Goal: Information Seeking & Learning: Learn about a topic

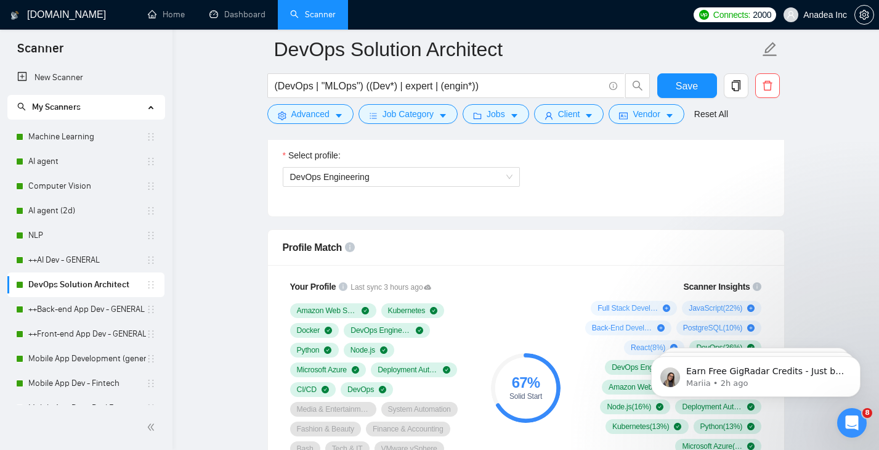
scroll to position [696, 0]
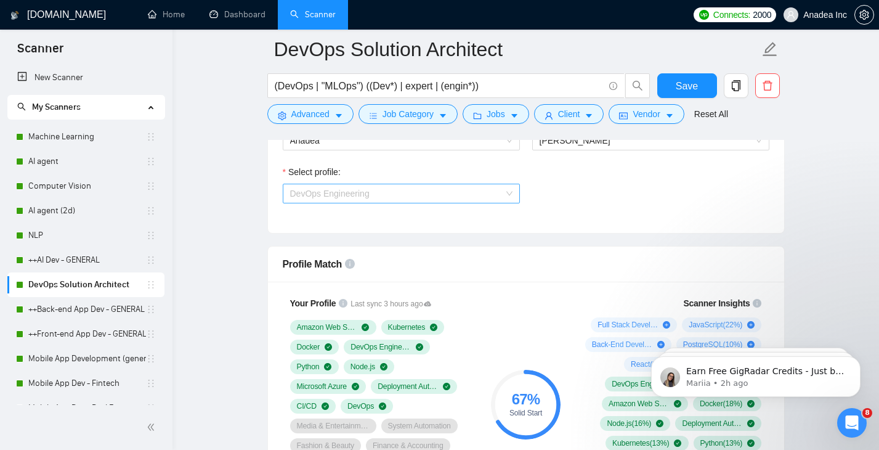
click at [482, 188] on span "DevOps Engineering" at bounding box center [401, 193] width 222 height 18
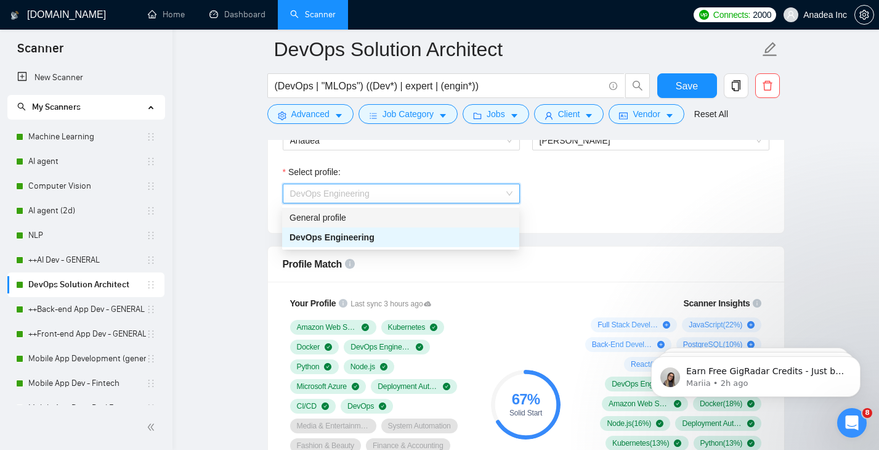
click at [428, 215] on div "General profile" at bounding box center [401, 218] width 222 height 14
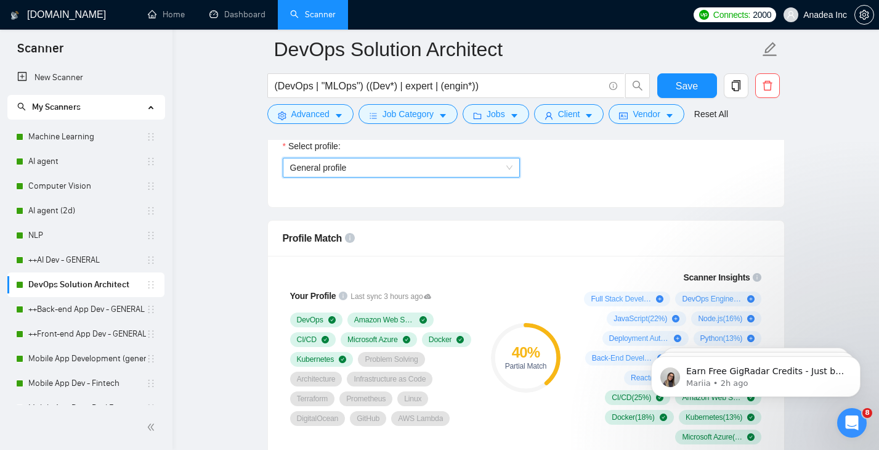
scroll to position [721, 0]
click at [455, 170] on span "General profile" at bounding box center [401, 169] width 222 height 18
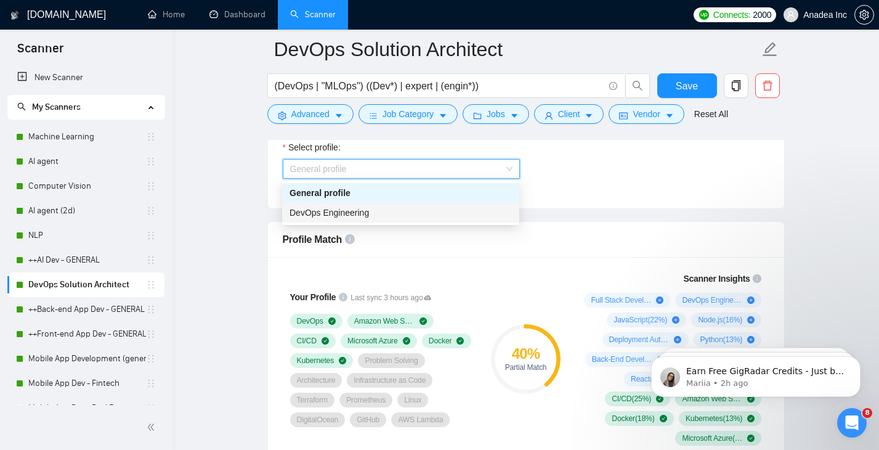
click at [418, 211] on div "DevOps Engineering" at bounding box center [401, 213] width 222 height 14
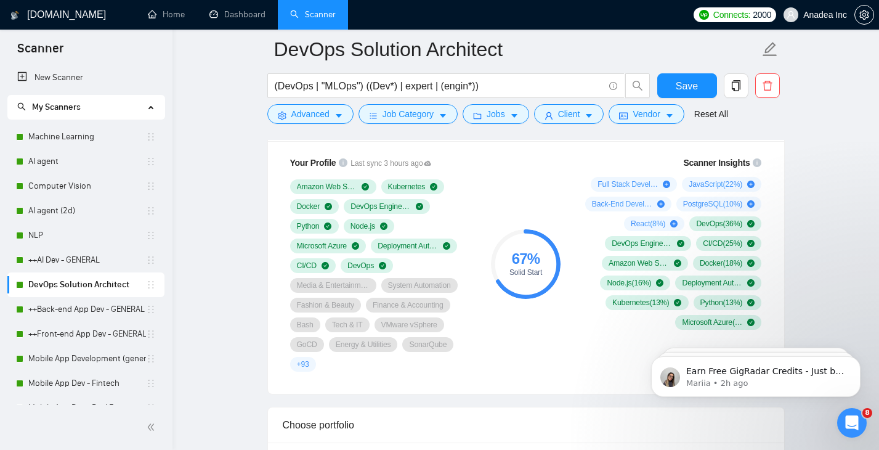
scroll to position [840, 0]
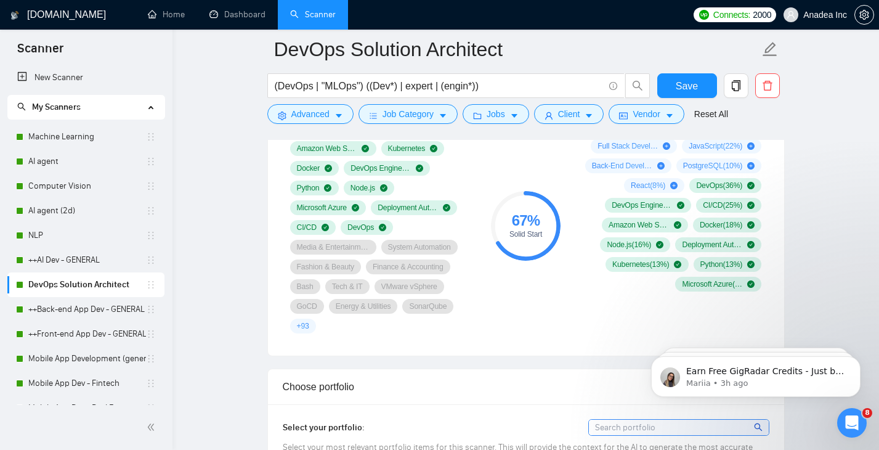
scroll to position [924, 0]
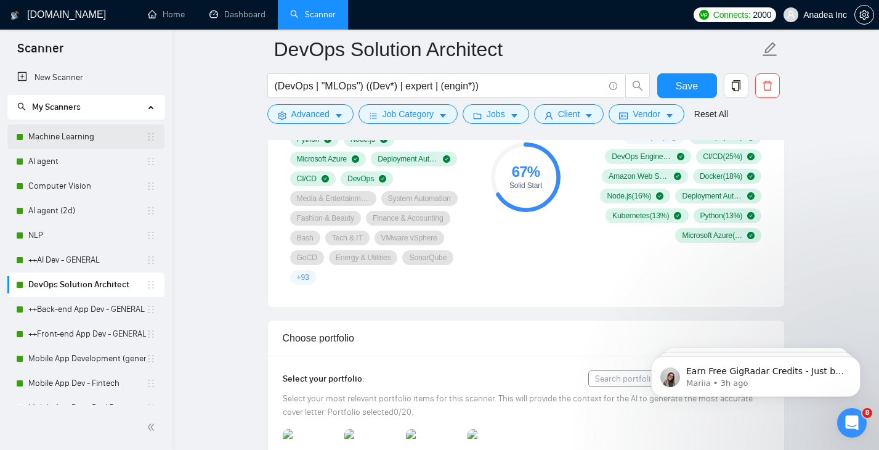
click at [75, 144] on link "Machine Learning" at bounding box center [87, 136] width 118 height 25
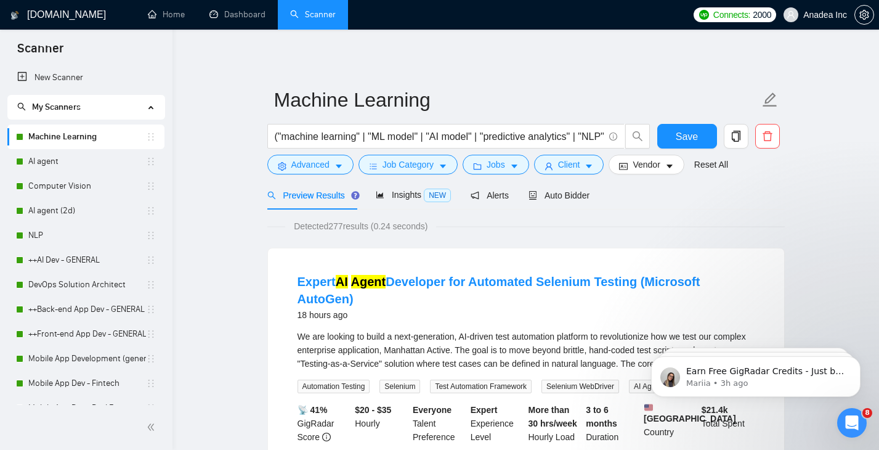
click at [338, 195] on span "Preview Results" at bounding box center [311, 195] width 89 height 10
click at [576, 195] on span "Auto Bidder" at bounding box center [559, 195] width 61 height 10
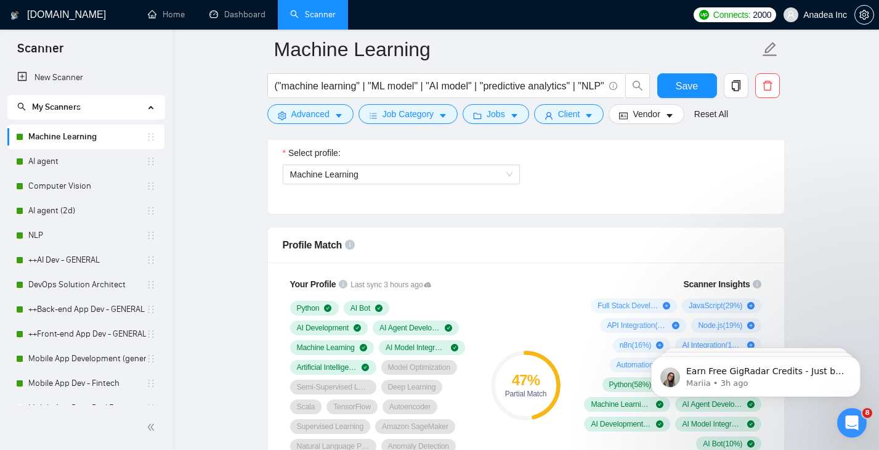
scroll to position [794, 0]
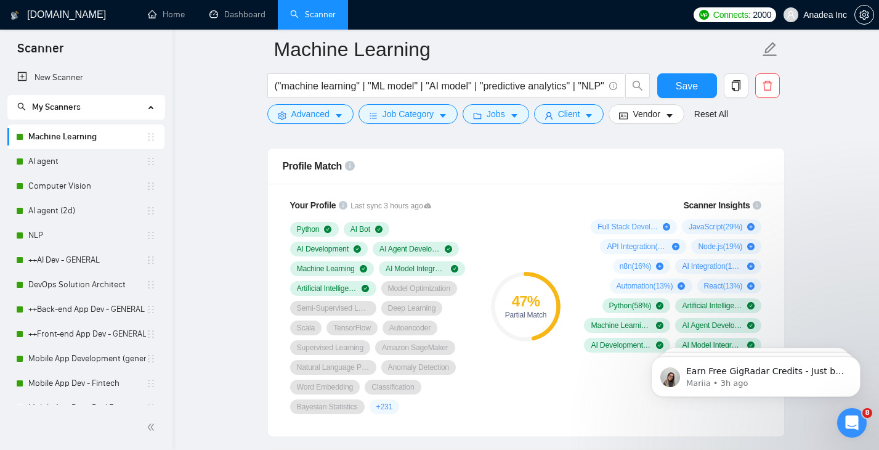
click at [431, 206] on icon at bounding box center [427, 205] width 7 height 5
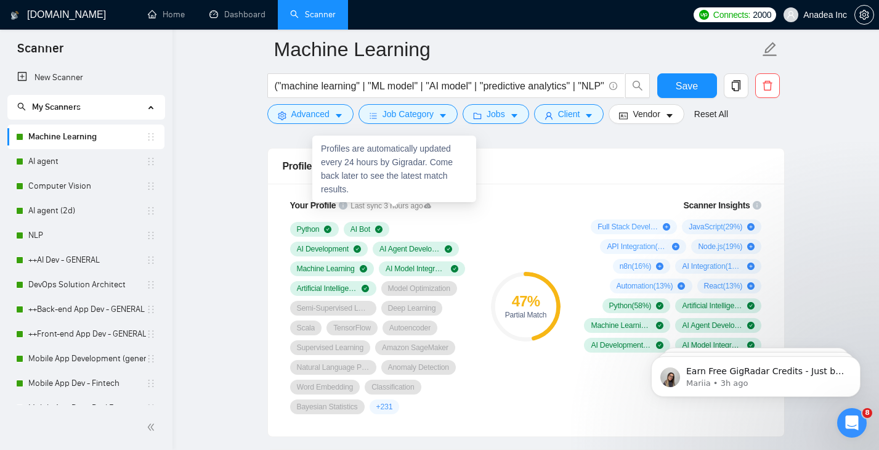
click at [410, 181] on div "Profiles are automatically updated every 24 hours by Gigradar. Come back later …" at bounding box center [394, 169] width 164 height 67
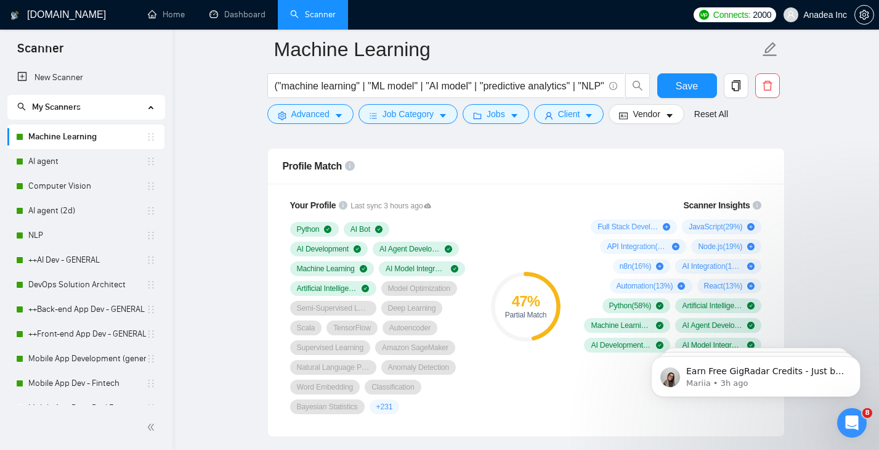
click at [585, 274] on div "Full Stack Development ( 42 %) JavaScript ( 29 %) API Integration ( 19 %) Node.…" at bounding box center [671, 295] width 182 height 153
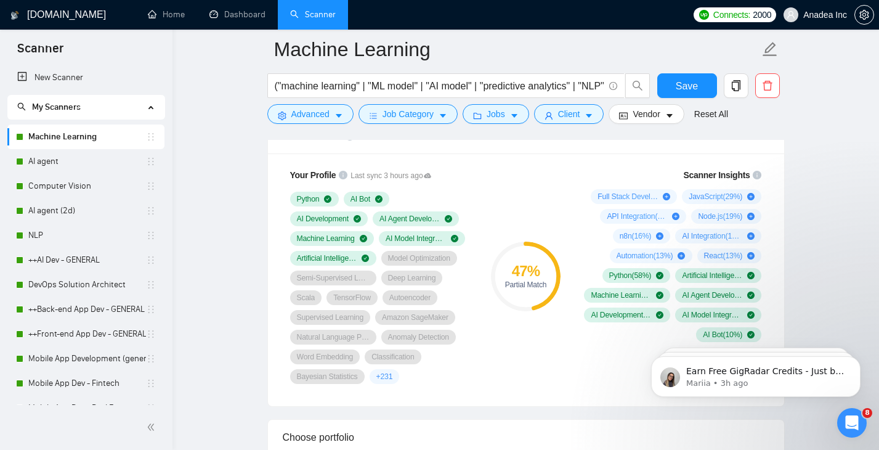
scroll to position [828, 0]
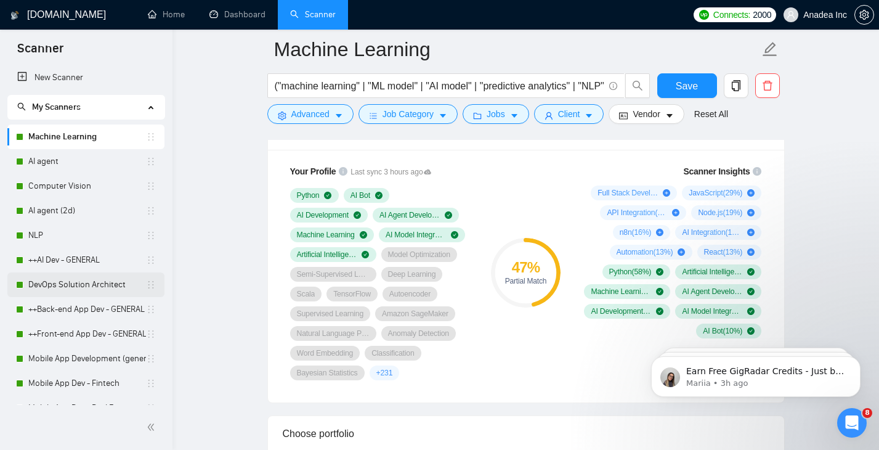
click at [75, 285] on link "DevOps Solution Architect" at bounding box center [87, 284] width 118 height 25
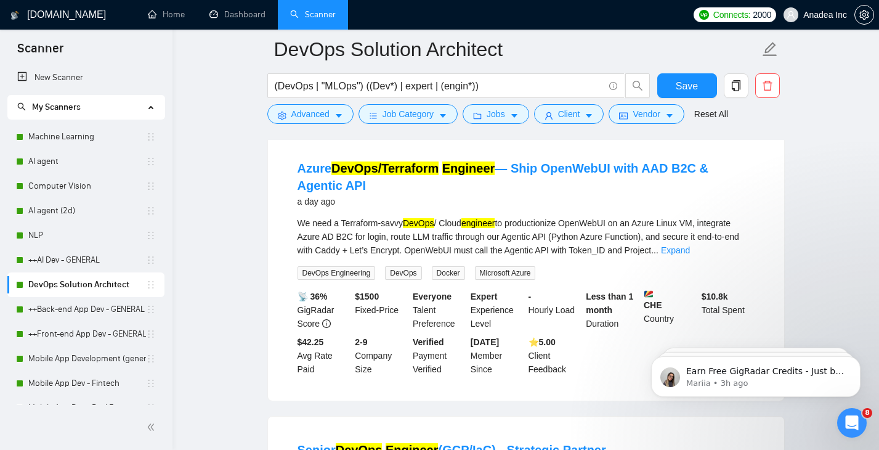
scroll to position [967, 0]
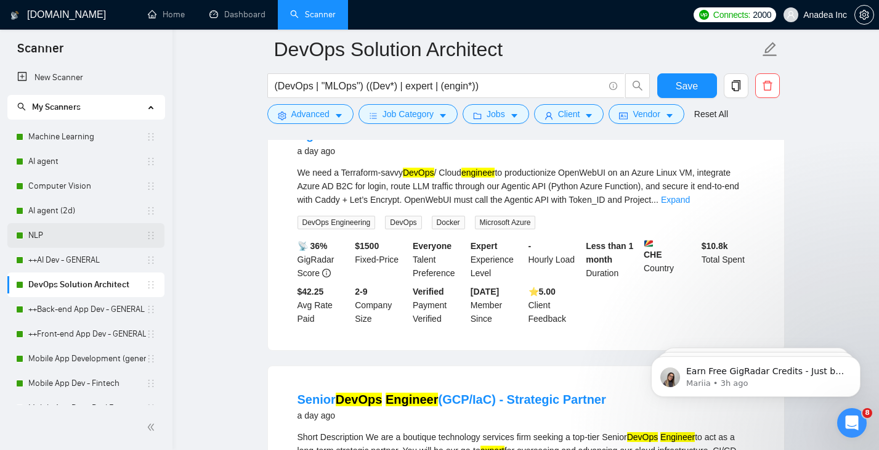
click at [44, 230] on link "NLP" at bounding box center [87, 235] width 118 height 25
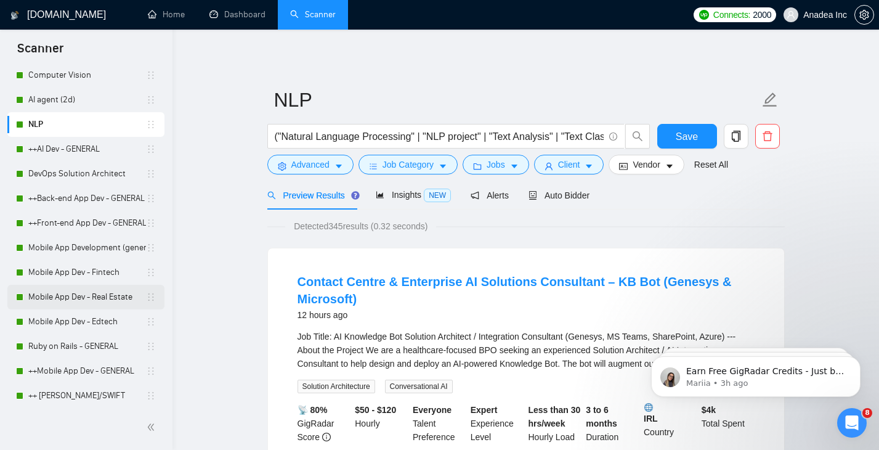
scroll to position [112, 0]
click at [71, 300] on link "Mobile App Dev - Real Estate" at bounding box center [87, 295] width 118 height 25
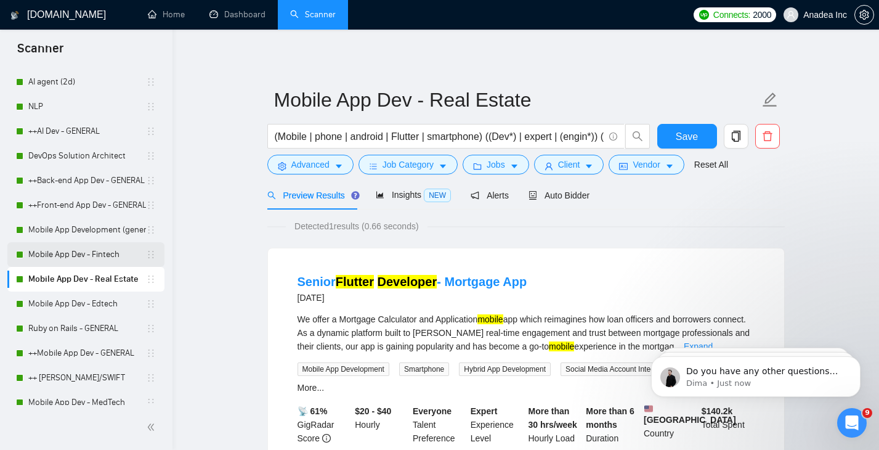
scroll to position [137, 0]
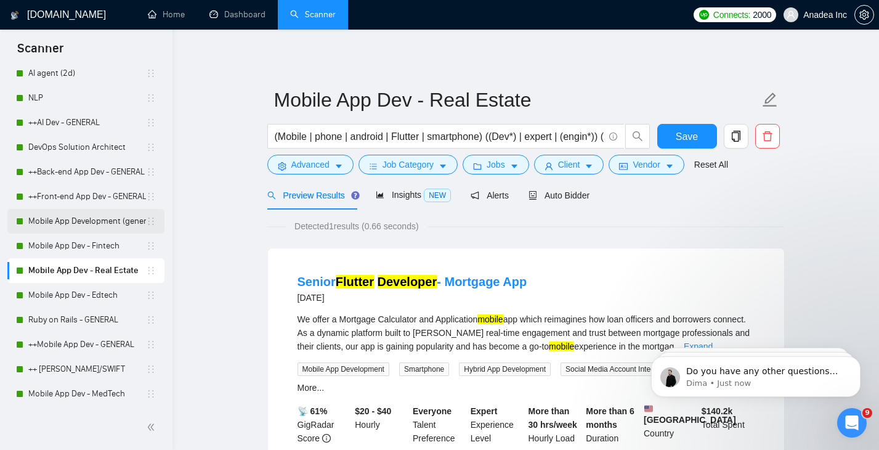
click at [84, 220] on link "Mobile App Development (general)" at bounding box center [87, 221] width 118 height 25
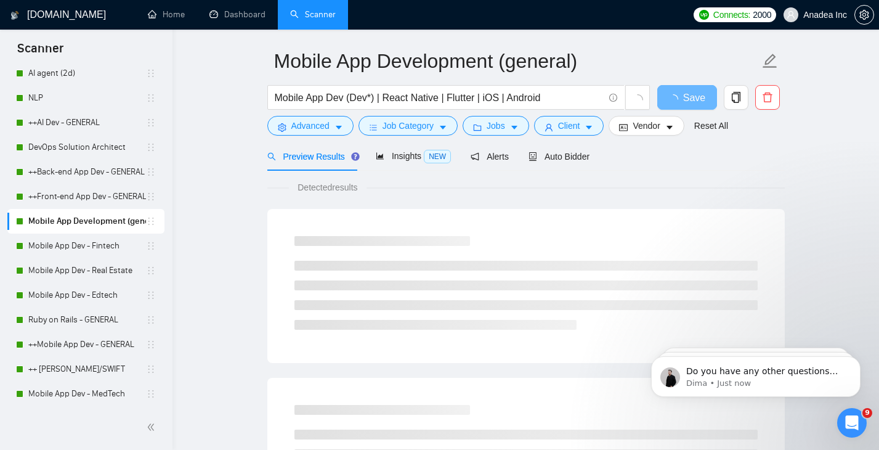
scroll to position [39, 0]
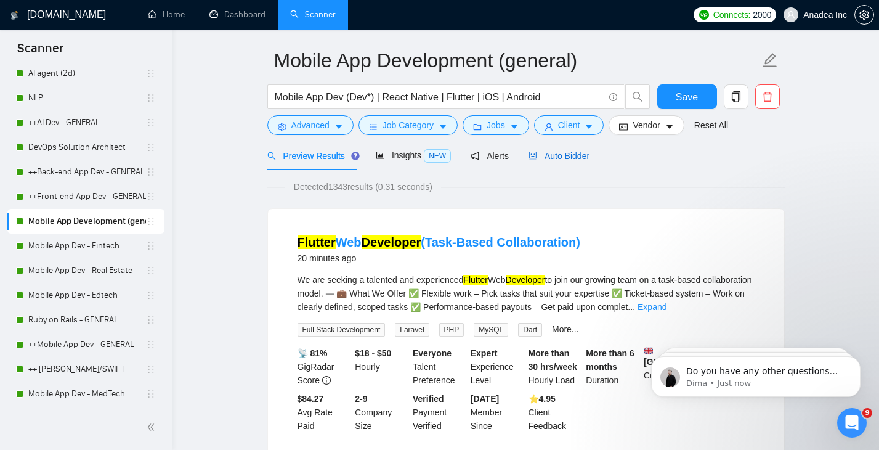
click at [581, 157] on span "Auto Bidder" at bounding box center [559, 156] width 61 height 10
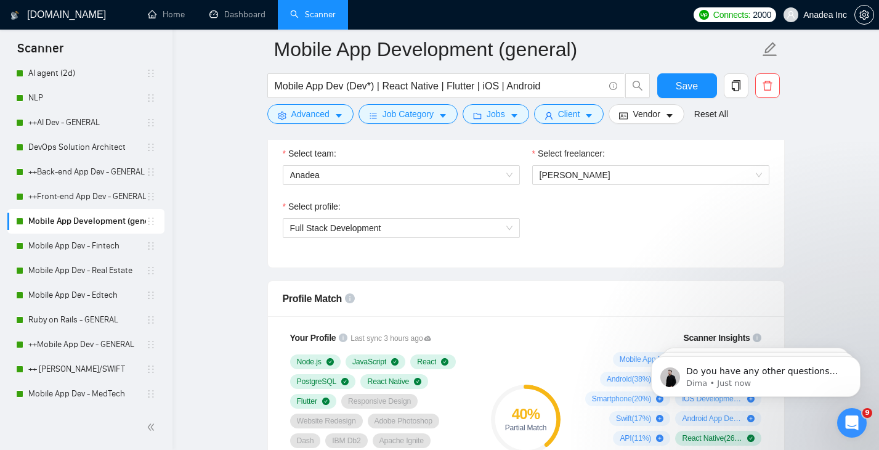
scroll to position [654, 0]
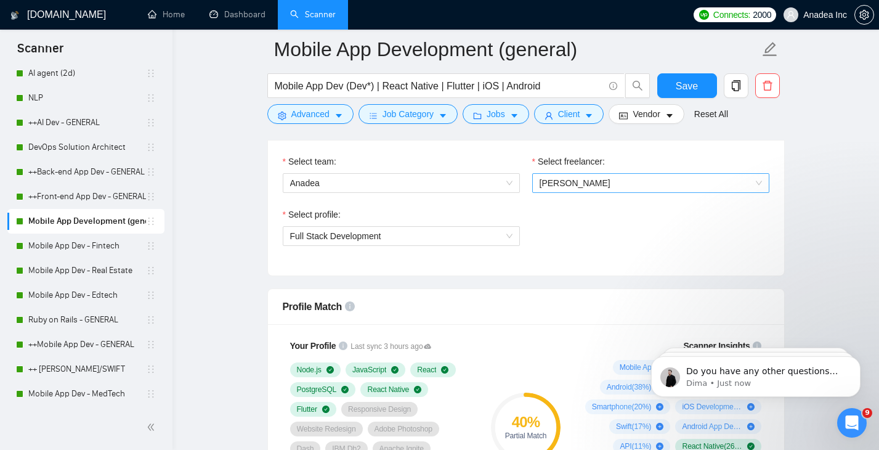
click at [619, 180] on span "Aleksandra Lichko" at bounding box center [651, 183] width 222 height 18
click at [589, 186] on span "Aleksandra Lichko" at bounding box center [575, 183] width 71 height 10
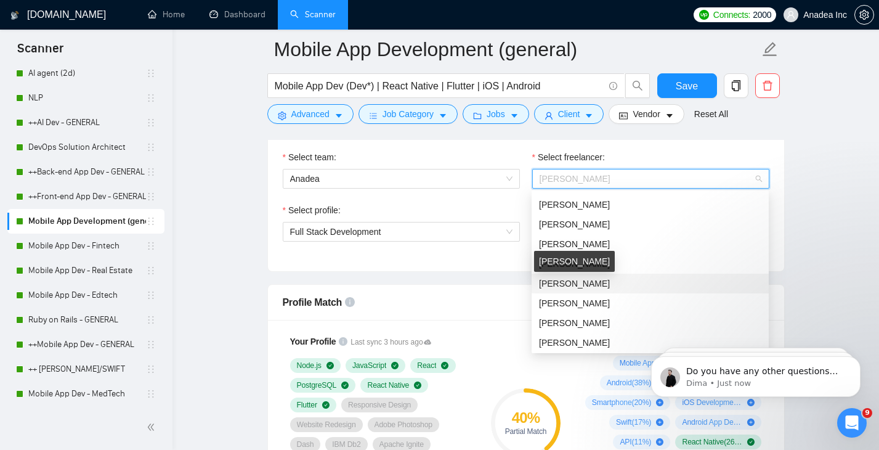
scroll to position [661, 0]
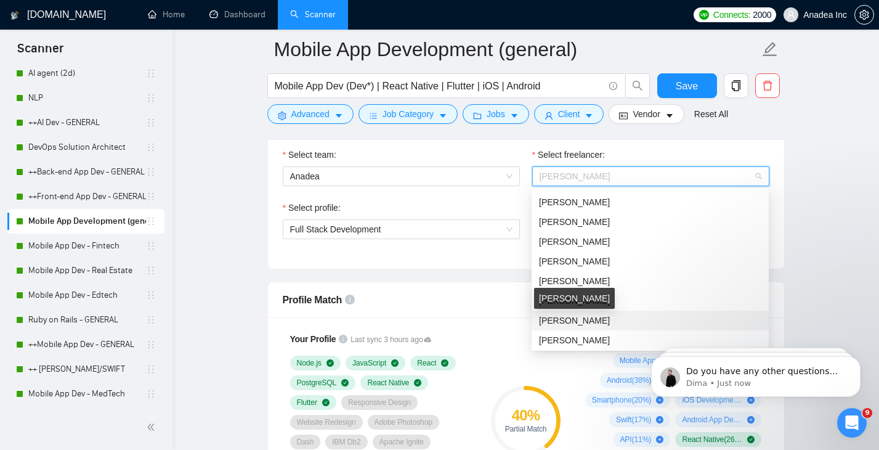
click at [584, 319] on span "Sergey Labzhynskyi" at bounding box center [574, 321] width 71 height 10
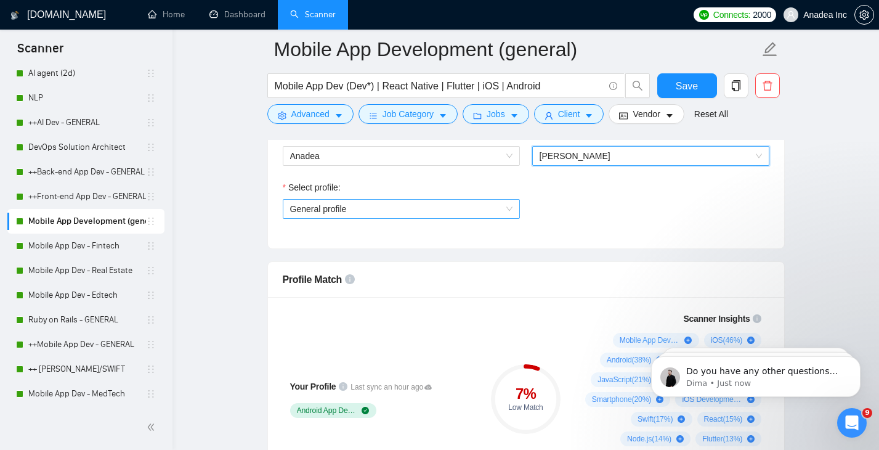
scroll to position [684, 0]
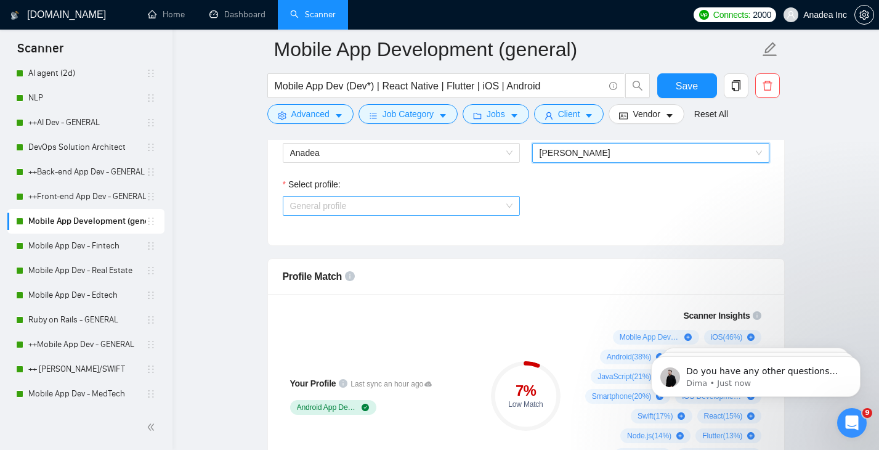
click at [438, 206] on span "General profile" at bounding box center [401, 206] width 222 height 18
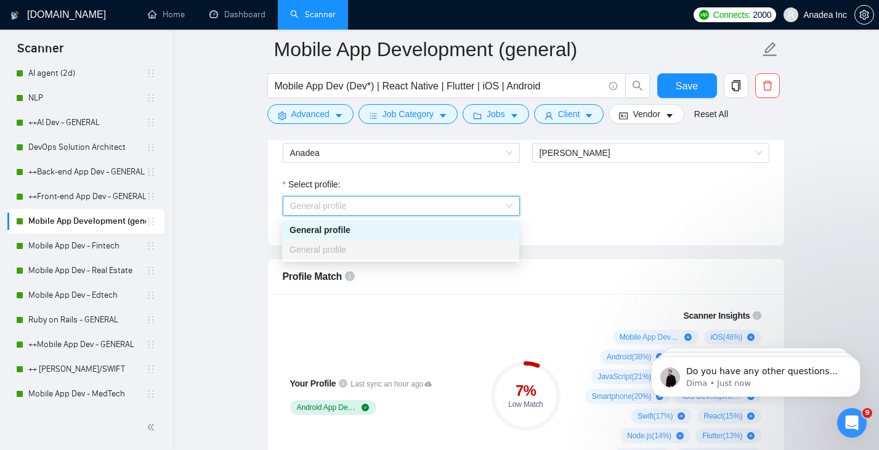
click at [637, 208] on div "Select profile: General profile" at bounding box center [526, 203] width 499 height 53
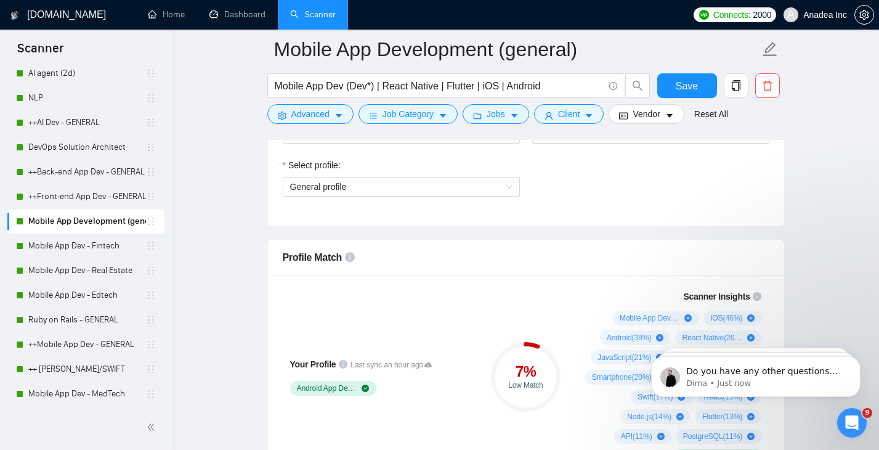
scroll to position [707, 0]
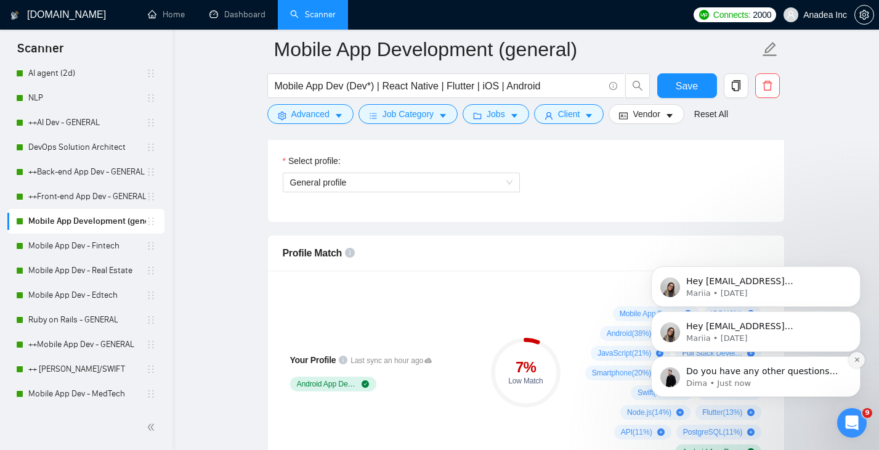
click at [855, 361] on icon "Dismiss notification" at bounding box center [857, 359] width 7 height 7
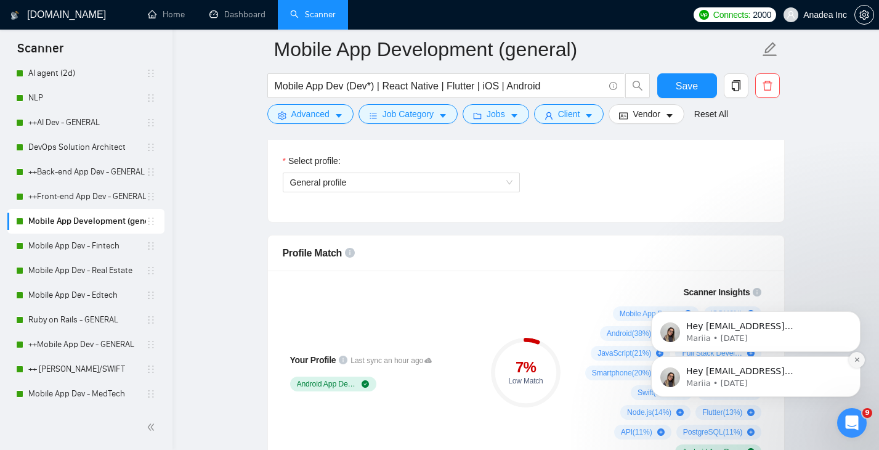
click at [857, 362] on icon "Dismiss notification" at bounding box center [857, 359] width 7 height 7
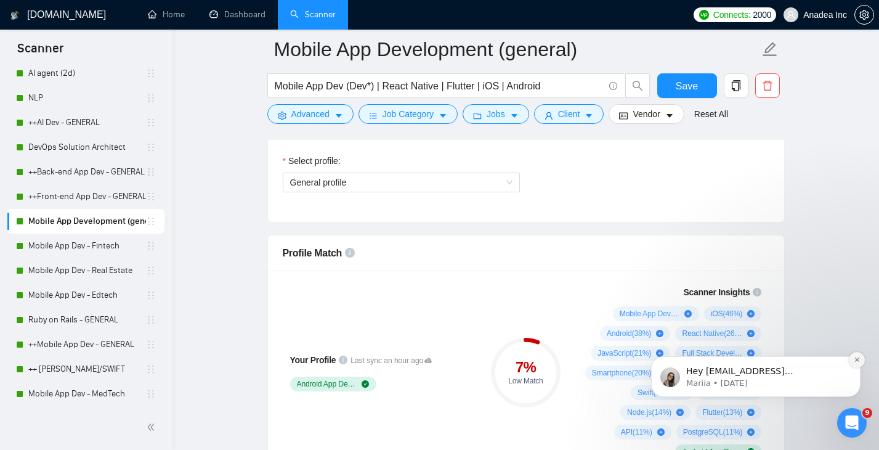
click at [855, 362] on icon "Dismiss notification" at bounding box center [857, 359] width 7 height 7
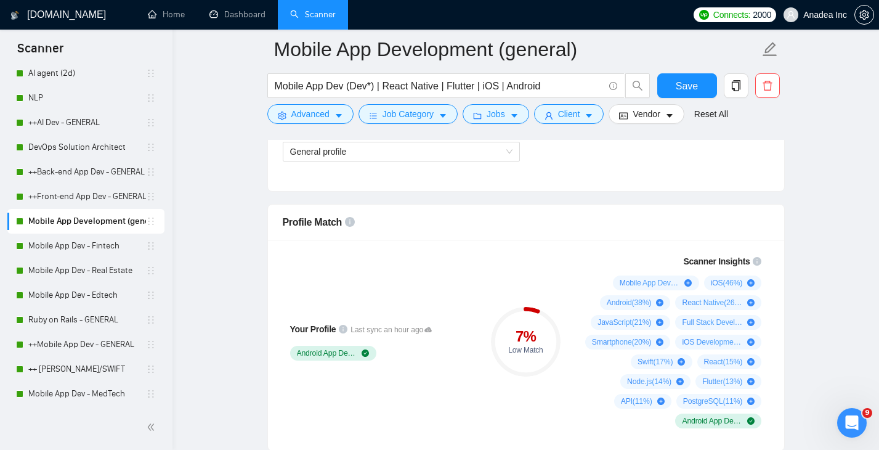
scroll to position [740, 0]
